Goal: Use online tool/utility: Utilize a website feature to perform a specific function

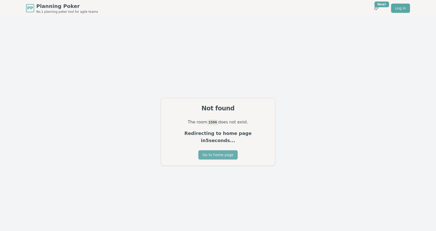
click at [216, 151] on button "Go to home page" at bounding box center [217, 154] width 39 height 9
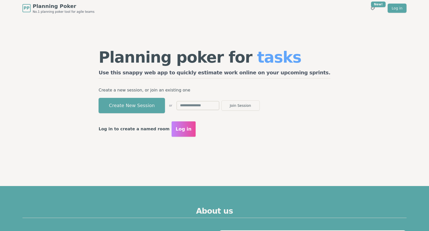
click at [296, 143] on div "Planning poker for tasks Use this snappy web app to quickly estimate work onlin…" at bounding box center [214, 93] width 242 height 102
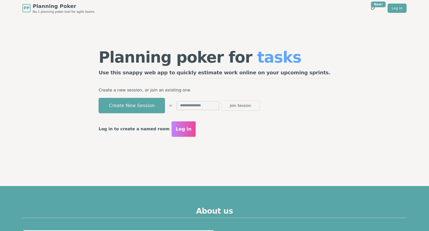
scroll to position [17, 0]
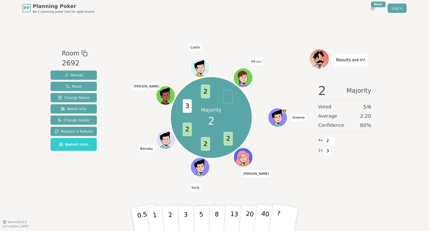
click at [231, 96] on span at bounding box center [227, 97] width 9 height 14
click at [172, 216] on button "2" at bounding box center [176, 219] width 29 height 41
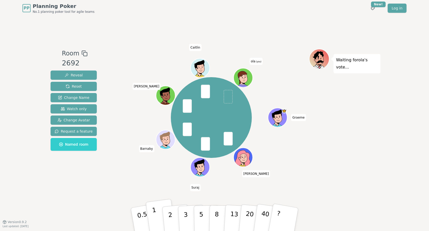
drag, startPoint x: 171, startPoint y: 213, endPoint x: 159, endPoint y: 213, distance: 11.7
click at [159, 213] on div "0.5 1 2 3 5 8 13 20 40 ?" at bounding box center [214, 219] width 153 height 18
click at [159, 213] on button "1" at bounding box center [160, 218] width 30 height 41
click at [199, 216] on button "5" at bounding box center [207, 219] width 26 height 39
click at [159, 219] on button "1" at bounding box center [160, 218] width 30 height 41
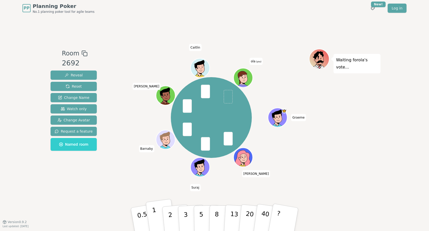
click at [158, 213] on button "1" at bounding box center [160, 218] width 30 height 41
click at [157, 216] on button "1" at bounding box center [160, 218] width 30 height 41
click at [171, 210] on p "2" at bounding box center [170, 220] width 7 height 28
click at [173, 212] on button "2" at bounding box center [176, 219] width 29 height 41
click at [198, 211] on button "5" at bounding box center [207, 219] width 26 height 39
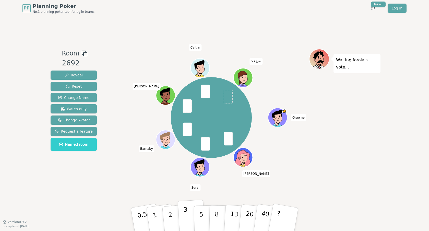
click at [181, 209] on button "3" at bounding box center [192, 219] width 28 height 40
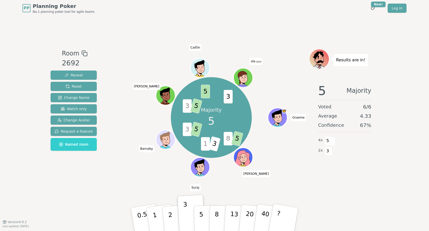
click at [229, 97] on span "3" at bounding box center [227, 97] width 9 height 14
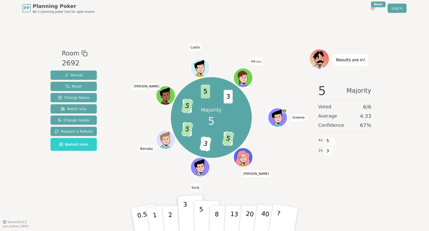
click at [201, 213] on p "5" at bounding box center [201, 219] width 4 height 28
